Goal: Navigation & Orientation: Find specific page/section

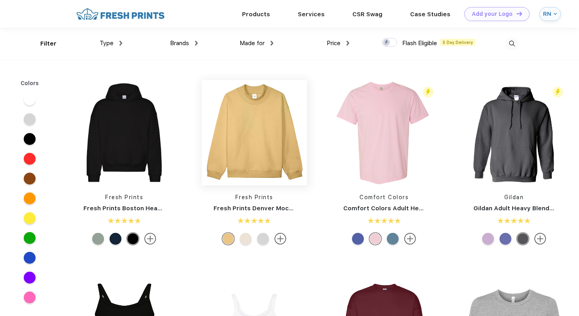
scroll to position [0, 0]
click at [551, 14] on div "RN" at bounding box center [547, 13] width 9 height 7
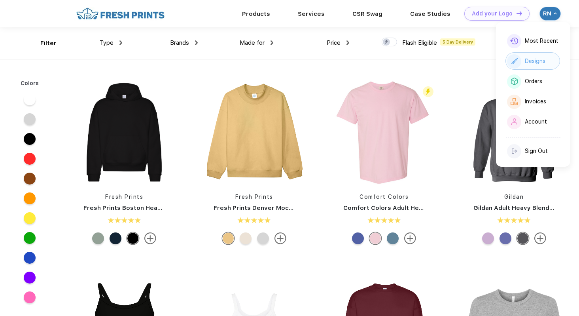
click at [535, 65] on div "Designs" at bounding box center [532, 60] width 55 height 17
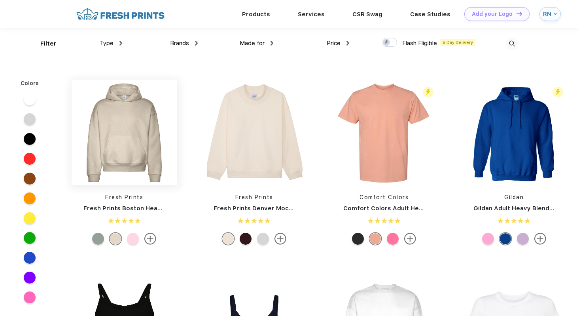
scroll to position [0, 0]
click at [513, 42] on img at bounding box center [511, 43] width 13 height 13
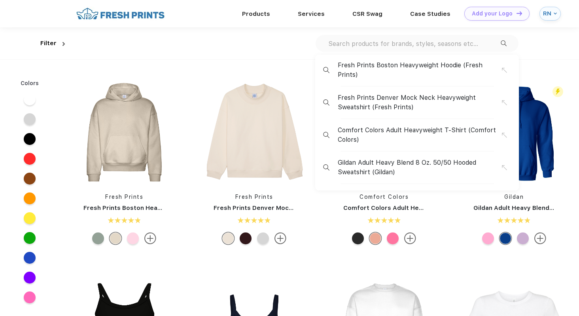
click at [513, 209] on link "Gildan Adult Heavy Blend 8 Oz. 50/50 Hooded Sweatshirt" at bounding box center [559, 207] width 173 height 7
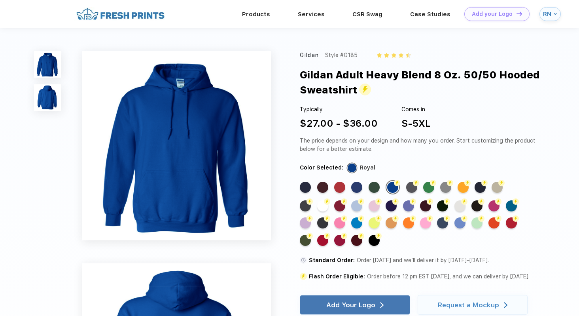
click at [552, 15] on div "RN" at bounding box center [549, 14] width 21 height 14
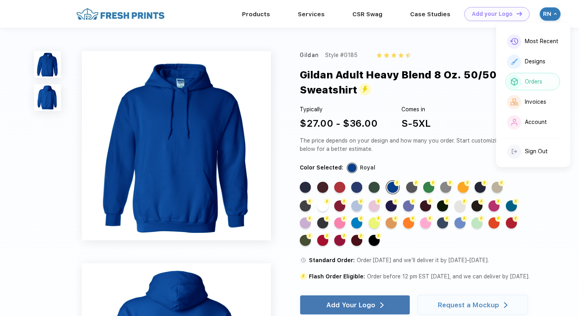
click at [533, 83] on div "Orders" at bounding box center [533, 81] width 17 height 7
